Goal: Navigation & Orientation: Find specific page/section

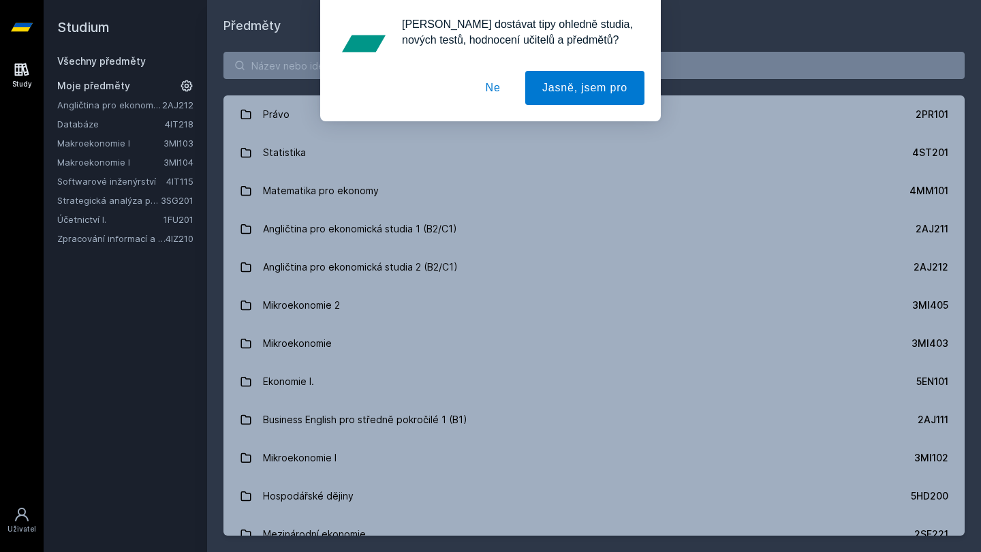
click at [492, 89] on button "Ne" at bounding box center [493, 88] width 49 height 34
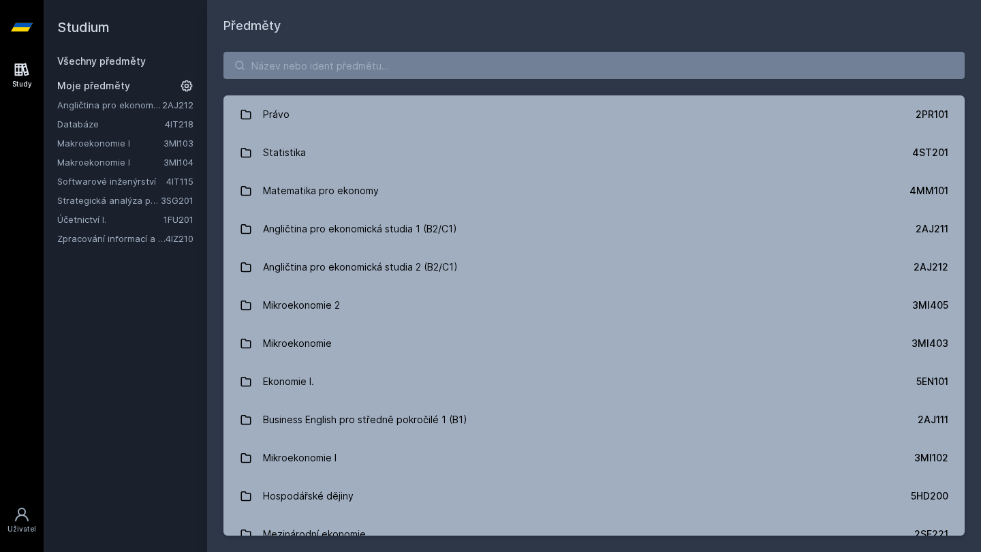
click at [97, 167] on link "Makroekonomie I" at bounding box center [110, 162] width 106 height 14
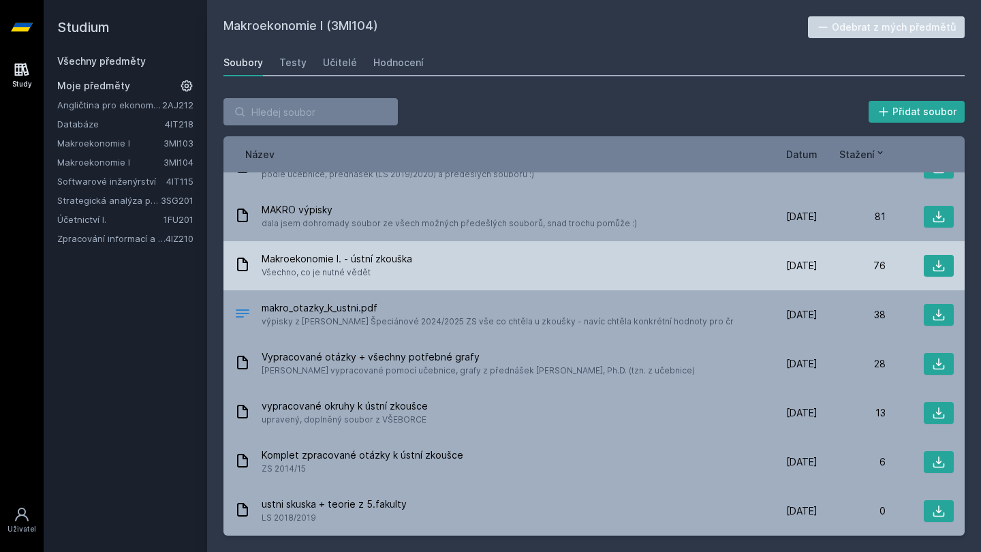
scroll to position [127, 0]
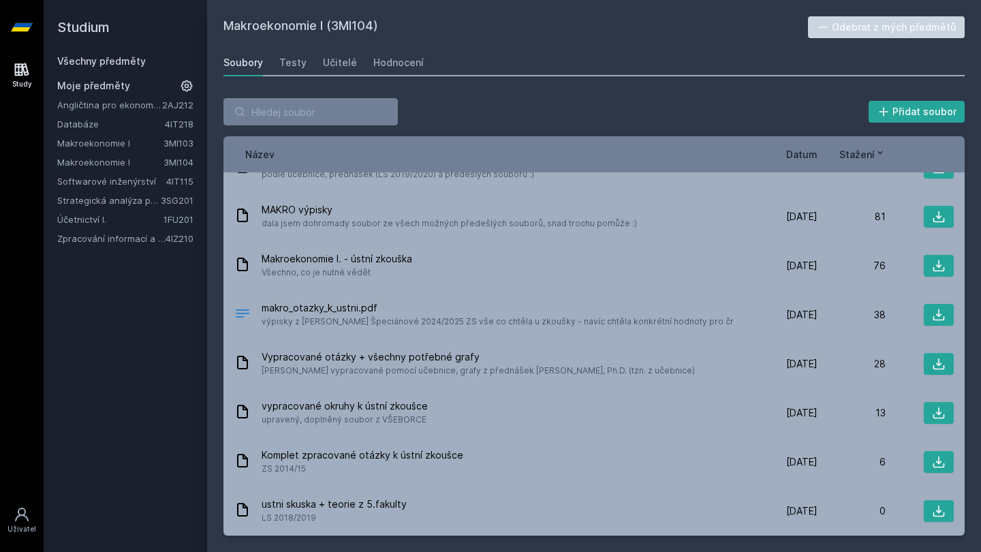
click at [102, 143] on link "Makroekonomie I" at bounding box center [110, 143] width 106 height 14
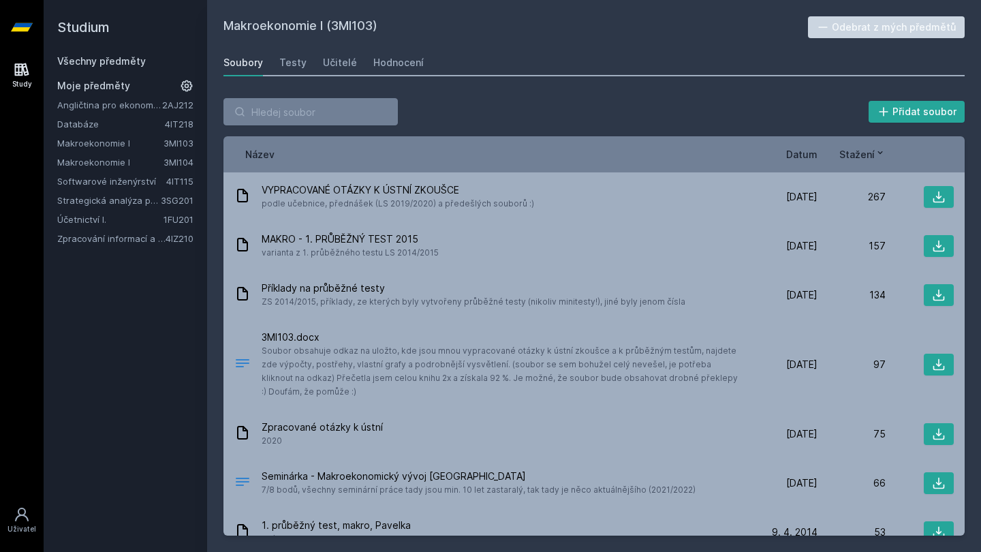
click at [108, 166] on link "Makroekonomie I" at bounding box center [110, 162] width 106 height 14
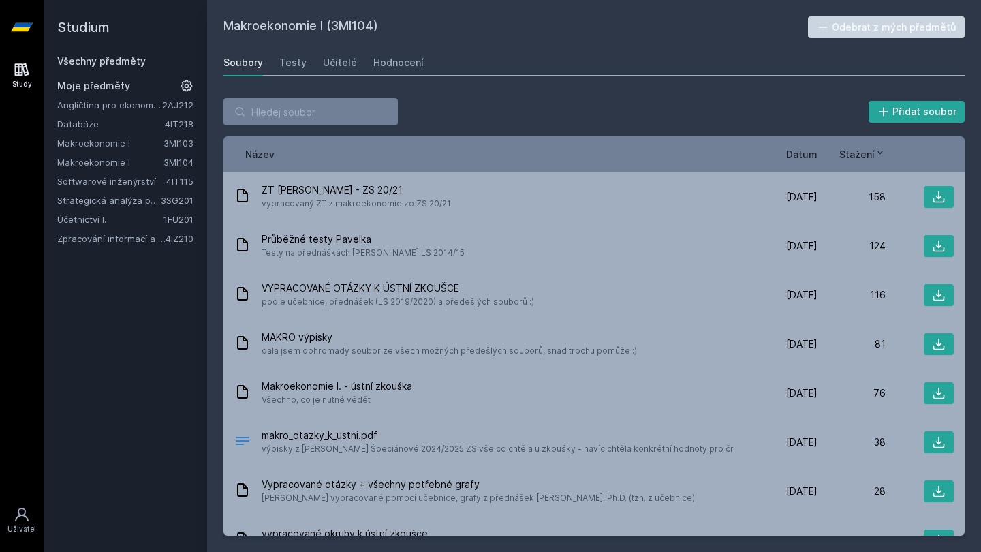
click at [107, 138] on link "Makroekonomie I" at bounding box center [110, 143] width 106 height 14
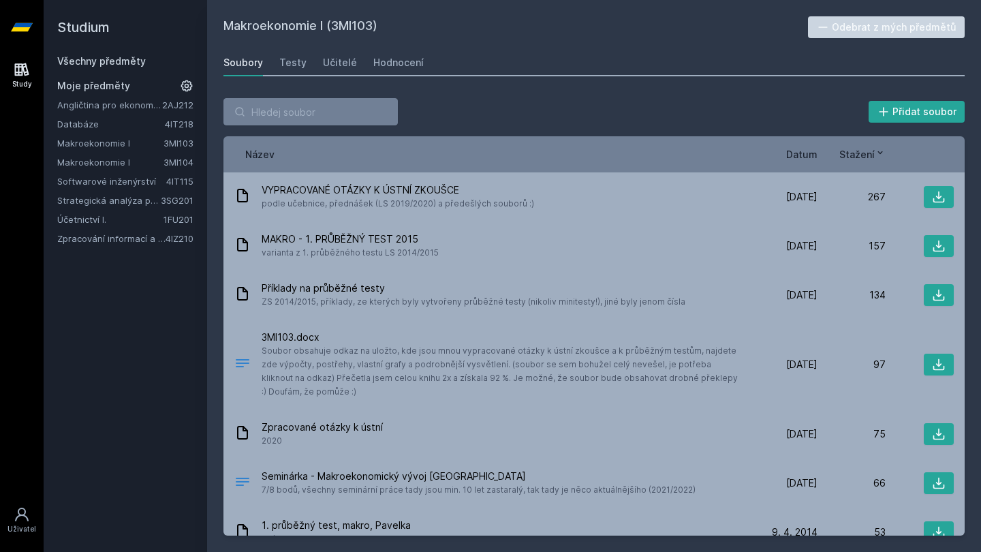
click at [135, 243] on link "Zpracování informací a znalostí" at bounding box center [111, 239] width 108 height 14
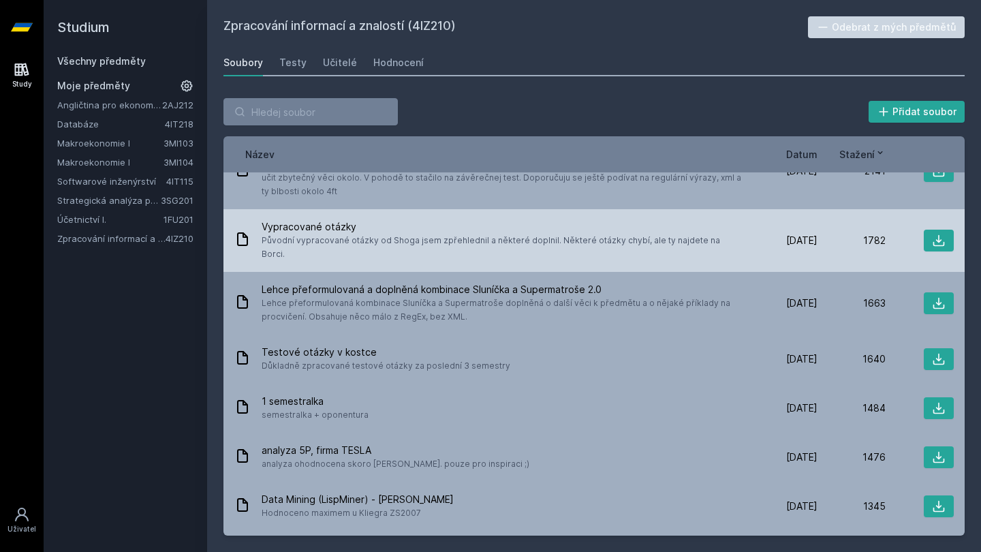
scroll to position [91, 0]
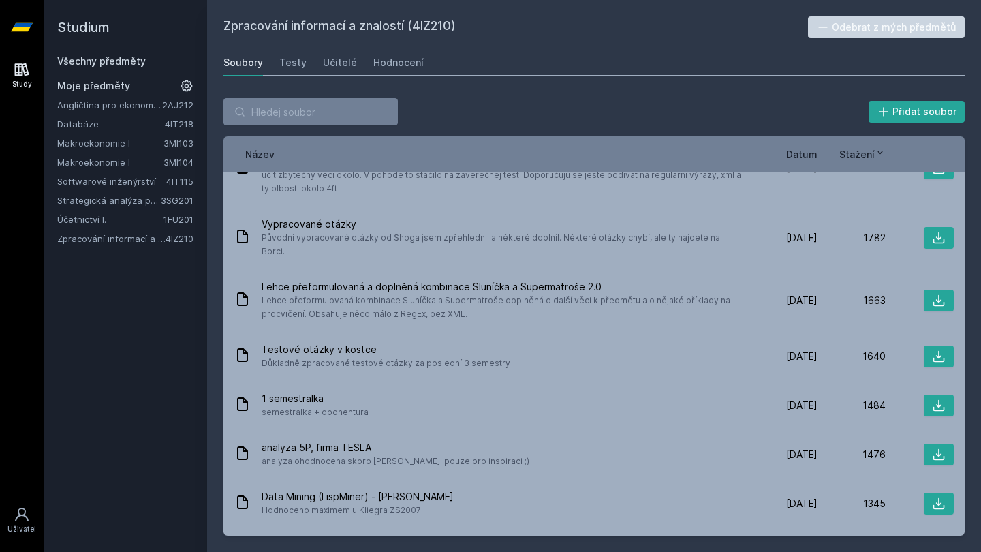
click at [117, 218] on link "Účetnictví I." at bounding box center [110, 220] width 106 height 14
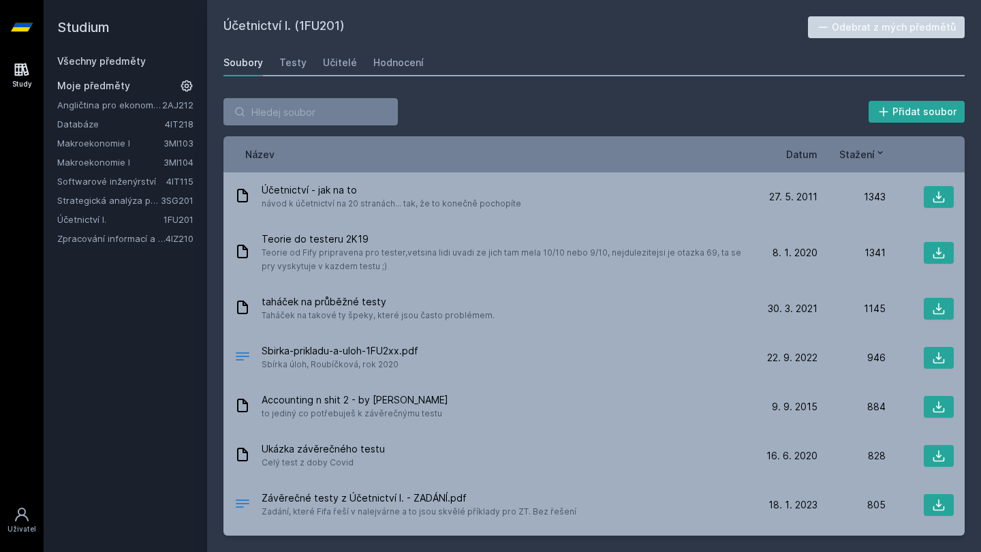
click at [92, 128] on link "Databáze" at bounding box center [111, 124] width 108 height 14
